Goal: Register for event/course

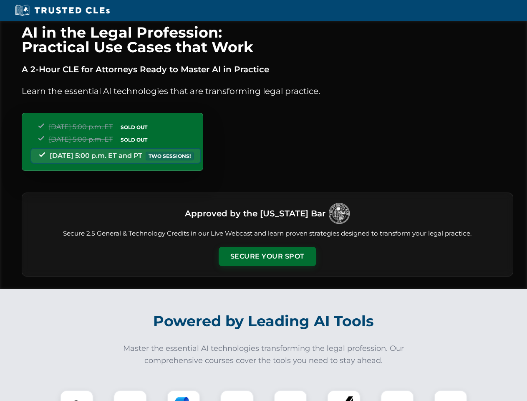
click at [267, 256] on button "Secure Your Spot" at bounding box center [268, 256] width 98 height 19
click at [77, 395] on img at bounding box center [77, 406] width 24 height 24
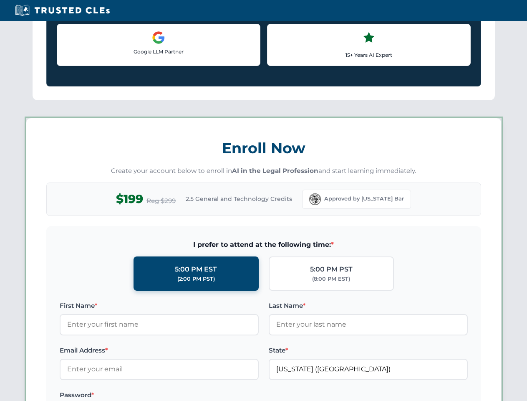
click at [184, 395] on label "Password *" at bounding box center [159, 395] width 199 height 10
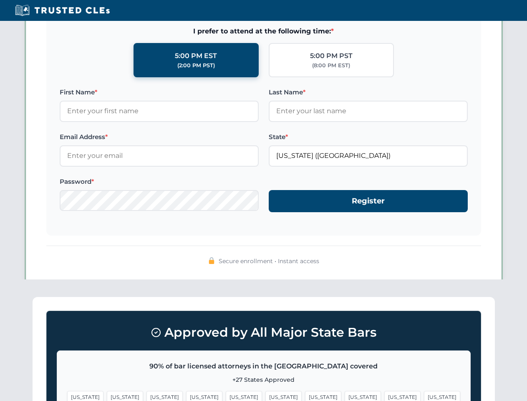
click at [384, 395] on span "[US_STATE]" at bounding box center [402, 397] width 36 height 12
